Goal: Information Seeking & Learning: Find specific fact

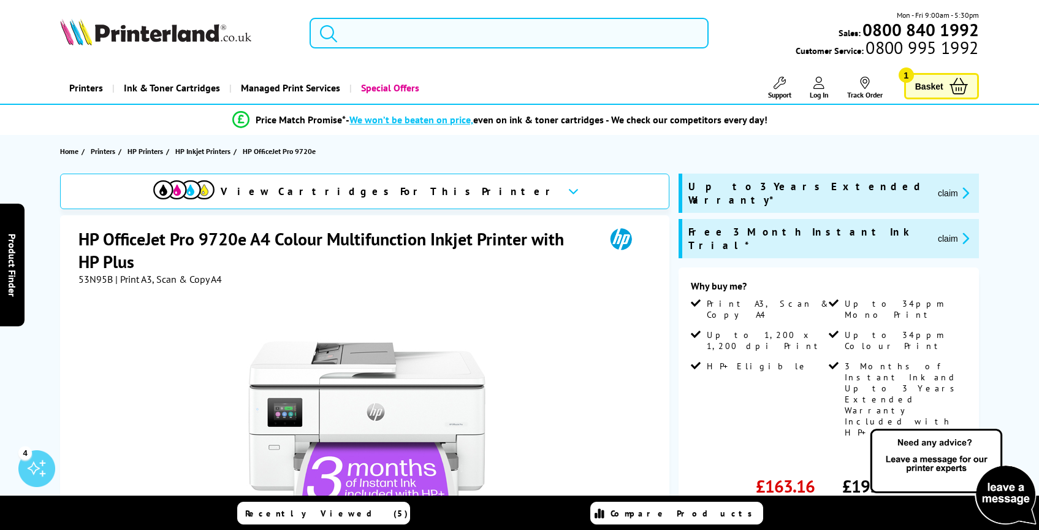
click at [397, 45] on input "search" at bounding box center [509, 33] width 399 height 31
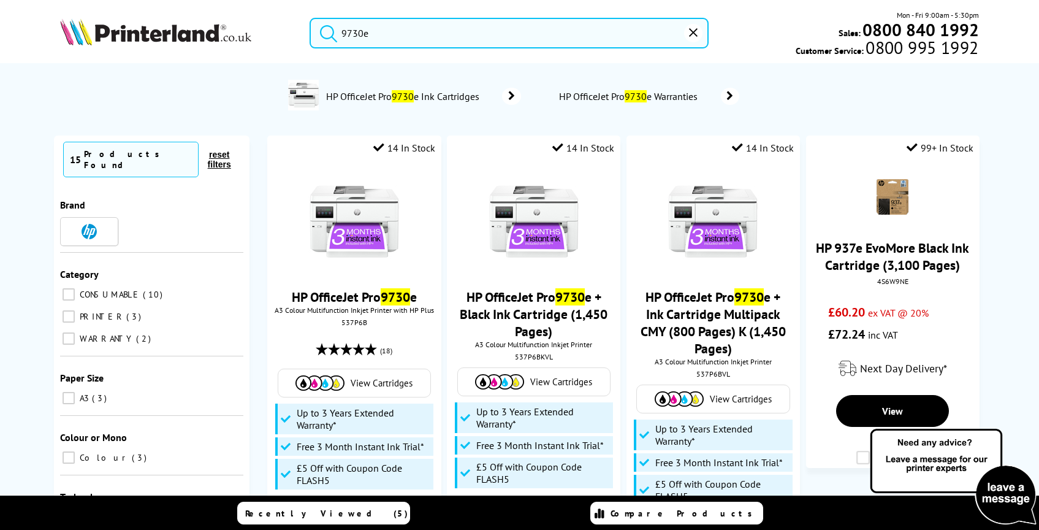
type input "9730e"
click at [310, 18] on button "submit" at bounding box center [325, 31] width 31 height 27
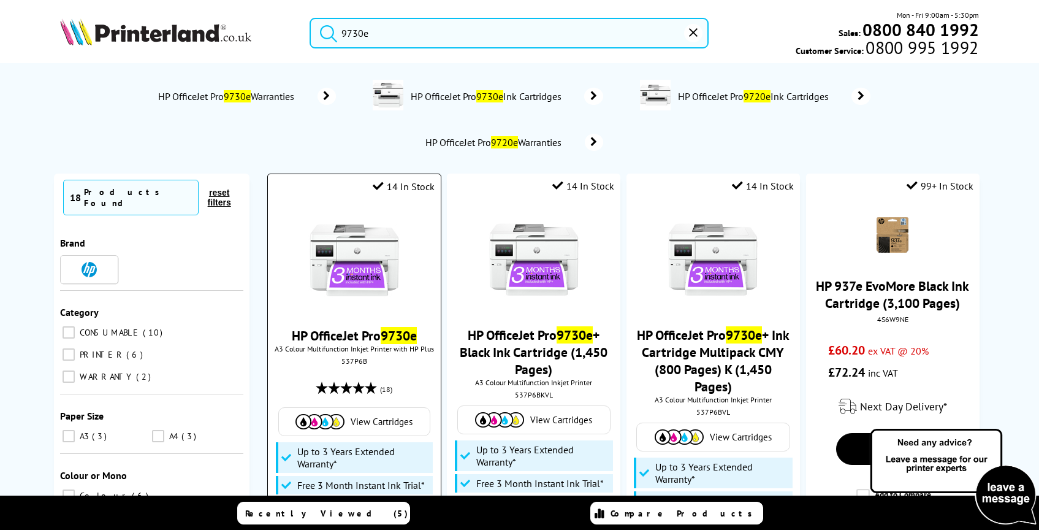
click at [361, 249] on img at bounding box center [354, 260] width 92 height 92
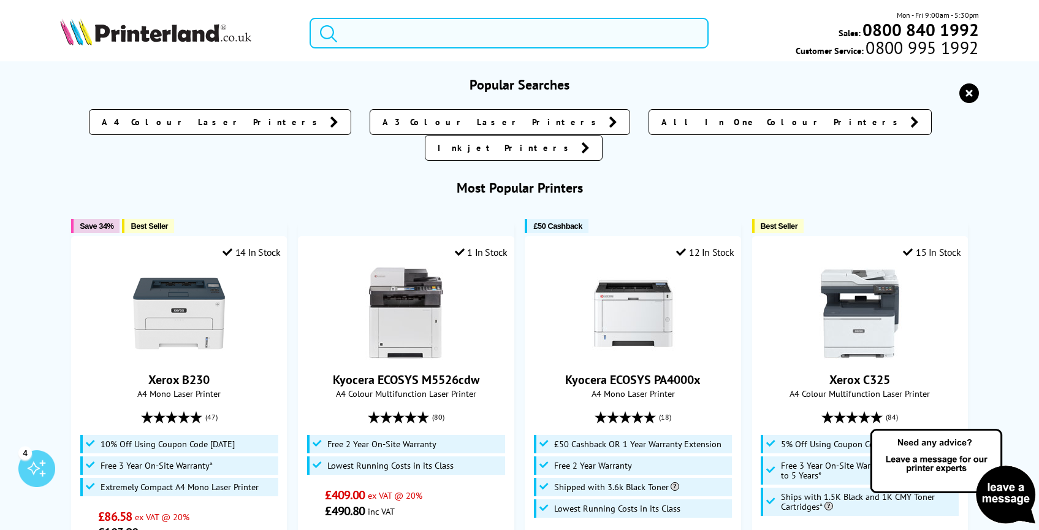
click at [373, 40] on input "search" at bounding box center [509, 33] width 399 height 31
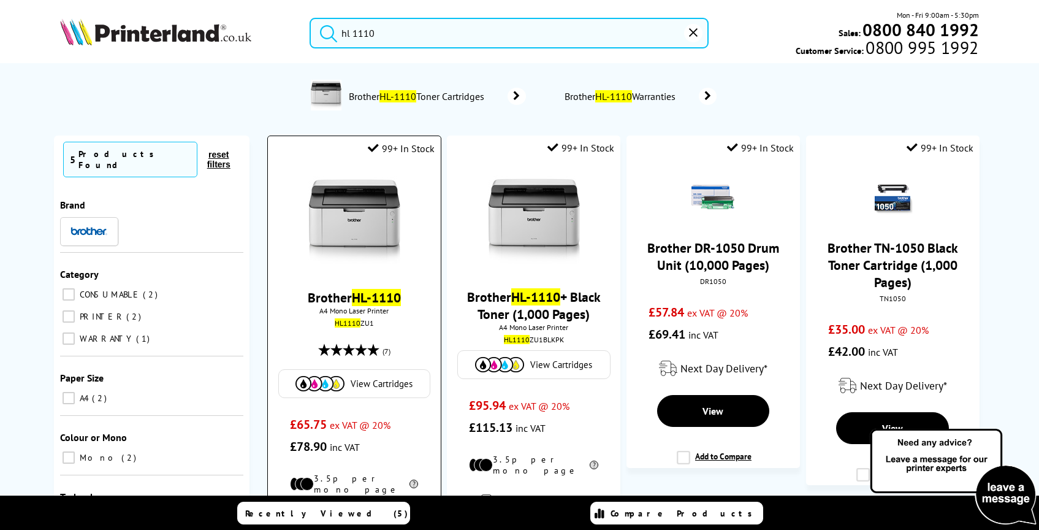
type input "hl 1110"
click at [365, 327] on div "HL1110 ZU1" at bounding box center [354, 322] width 154 height 9
copy div "HL1110 ZU1"
